Goal: Find specific page/section: Find specific page/section

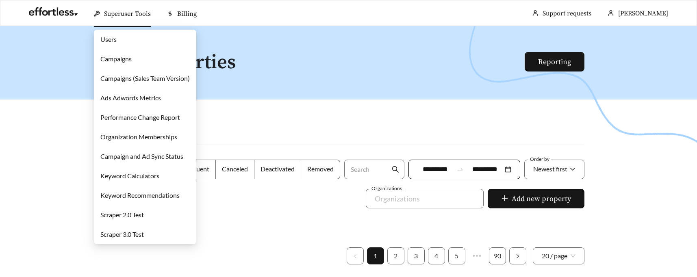
click at [117, 56] on link "Campaigns" at bounding box center [115, 59] width 31 height 8
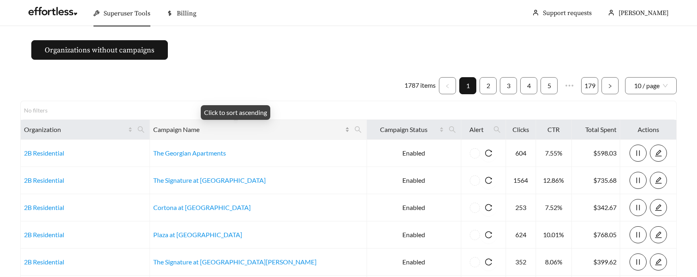
click at [276, 130] on span "Campaign Name" at bounding box center [248, 130] width 190 height 10
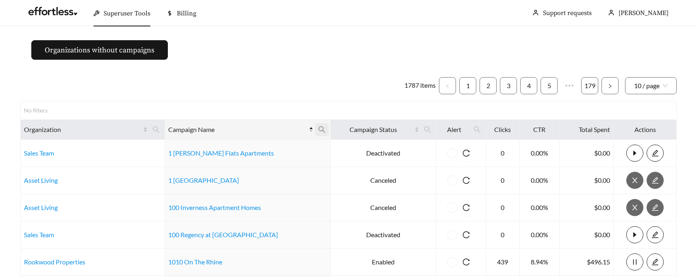
click at [318, 128] on icon "search" at bounding box center [321, 129] width 7 height 7
click at [253, 147] on input "text" at bounding box center [266, 149] width 83 height 17
type input "**********"
click at [295, 169] on span "Ok" at bounding box center [295, 169] width 6 height 8
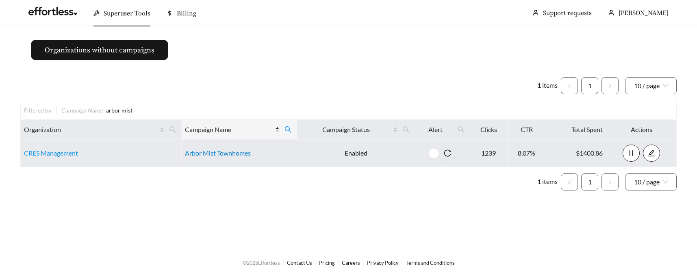
click at [200, 152] on link "Arbor Mist Townhomes" at bounding box center [218, 153] width 66 height 8
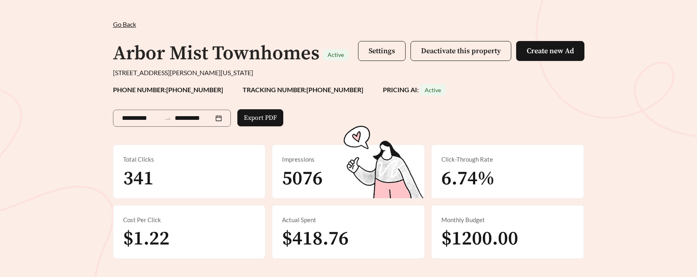
scroll to position [31, 0]
